Goal: Check status: Check status

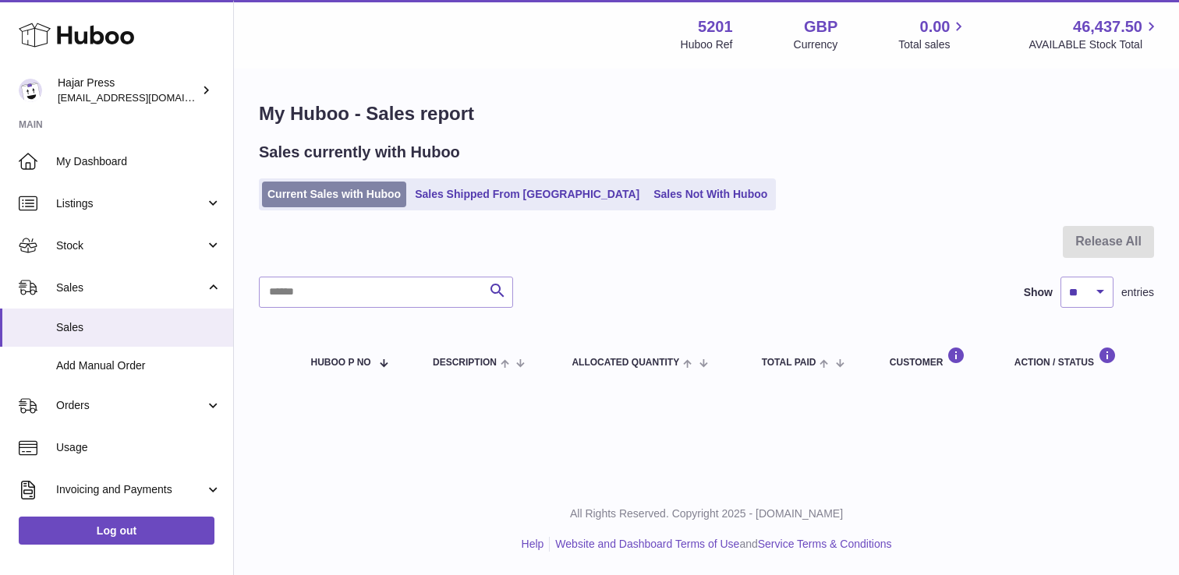
click at [306, 190] on link "Current Sales with Huboo" at bounding box center [334, 195] width 144 height 26
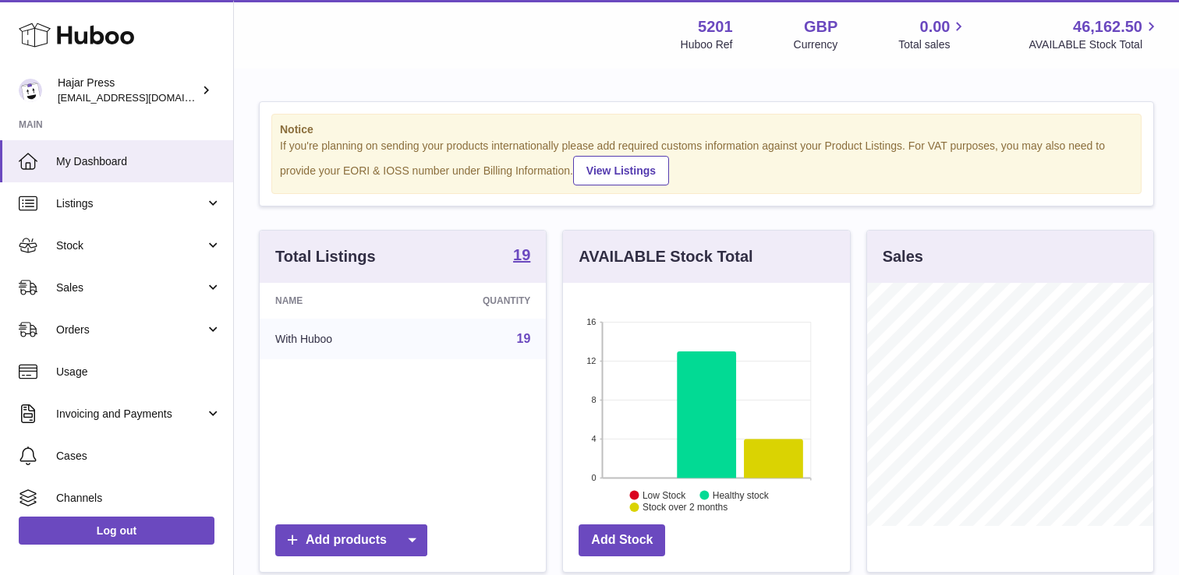
scroll to position [243, 286]
click at [135, 279] on link "Sales" at bounding box center [116, 288] width 233 height 42
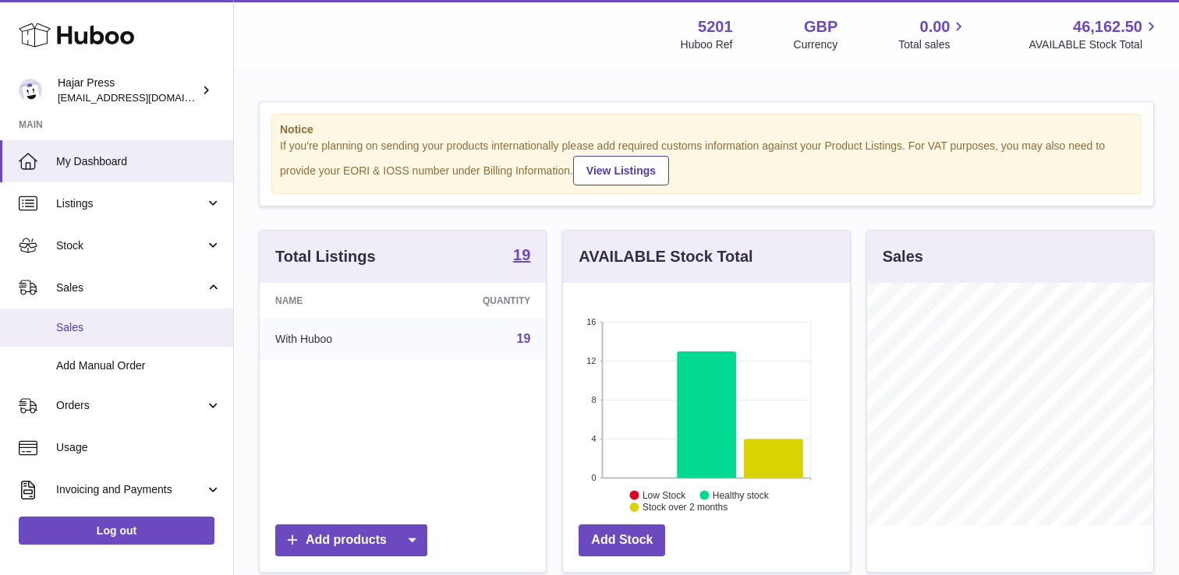
click at [106, 327] on span "Sales" at bounding box center [138, 327] width 165 height 15
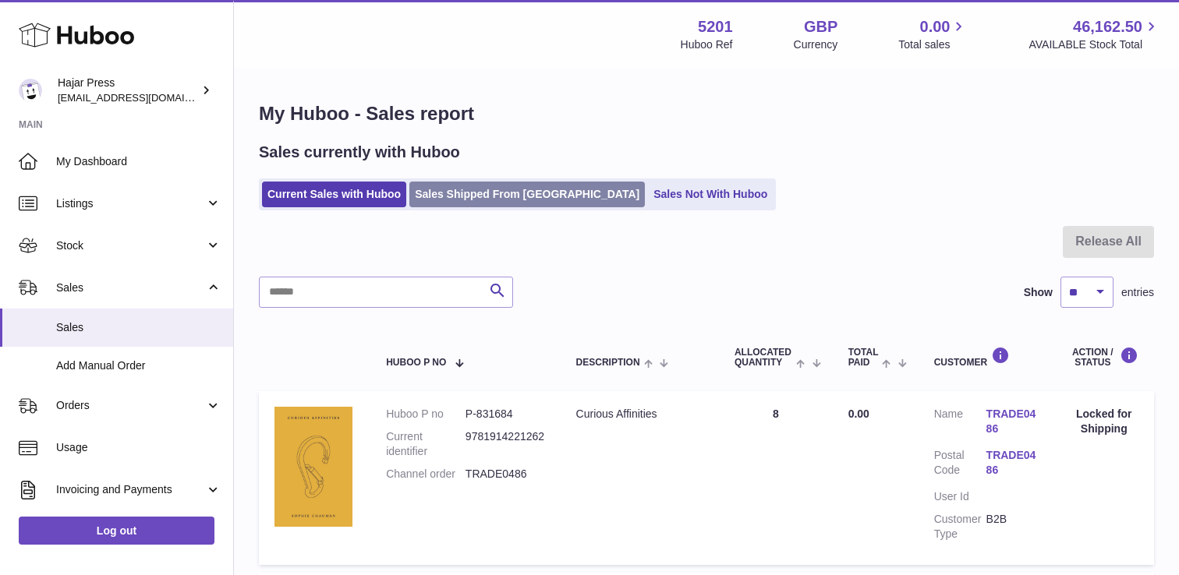
click at [484, 185] on link "Sales Shipped From Huboo" at bounding box center [526, 195] width 235 height 26
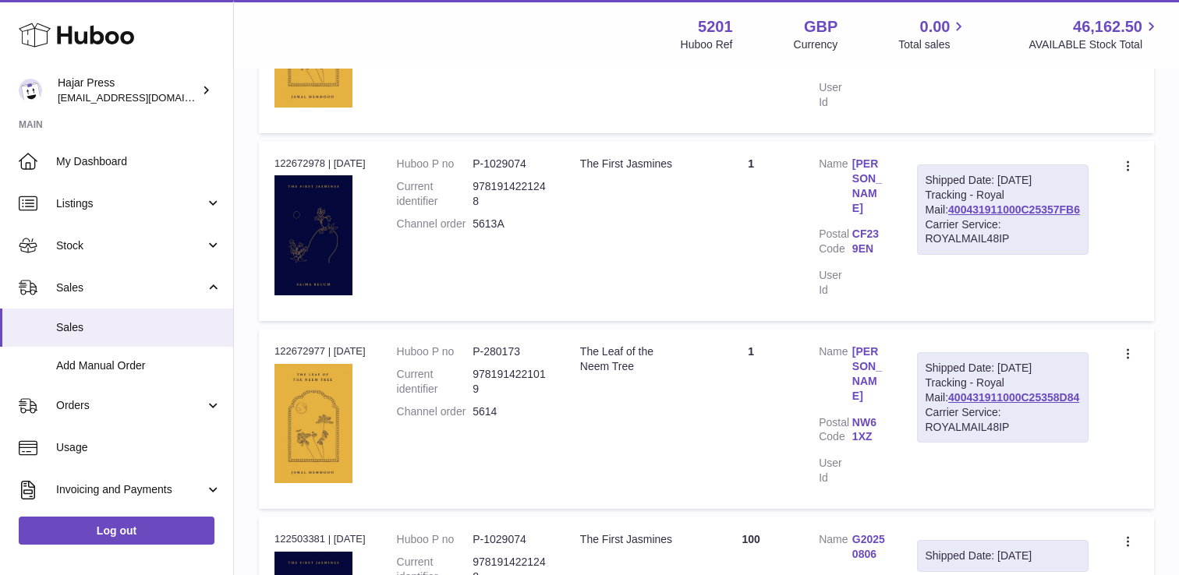
scroll to position [598, 0]
